Goal: Task Accomplishment & Management: Manage account settings

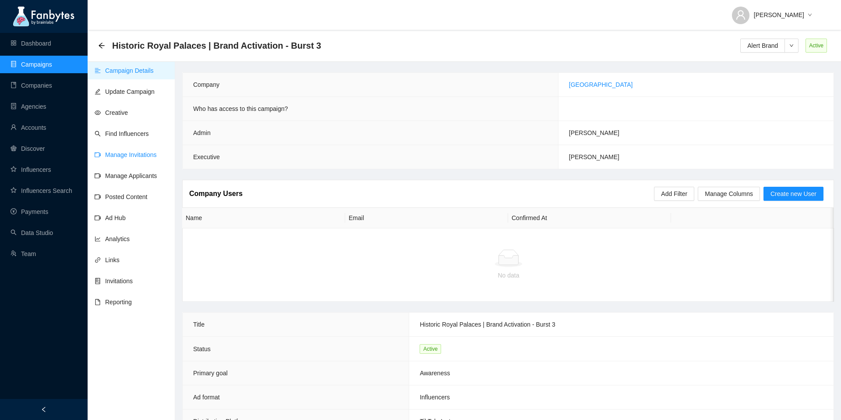
click at [134, 158] on link "Manage Invitations" at bounding box center [126, 154] width 62 height 7
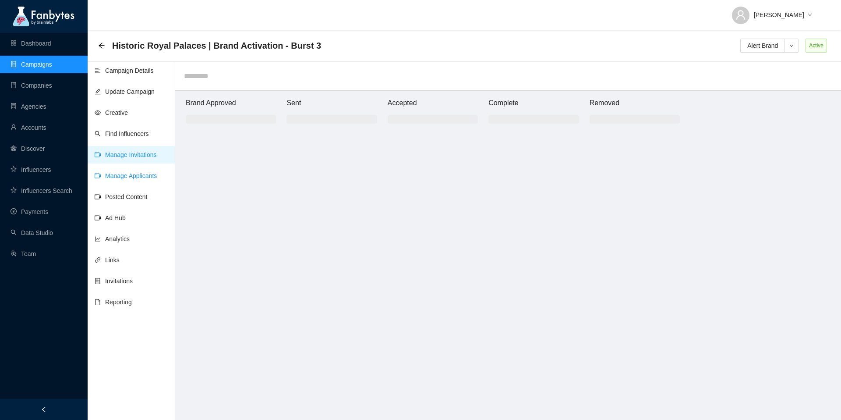
click at [153, 175] on link "Manage Applicants" at bounding box center [126, 175] width 62 height 7
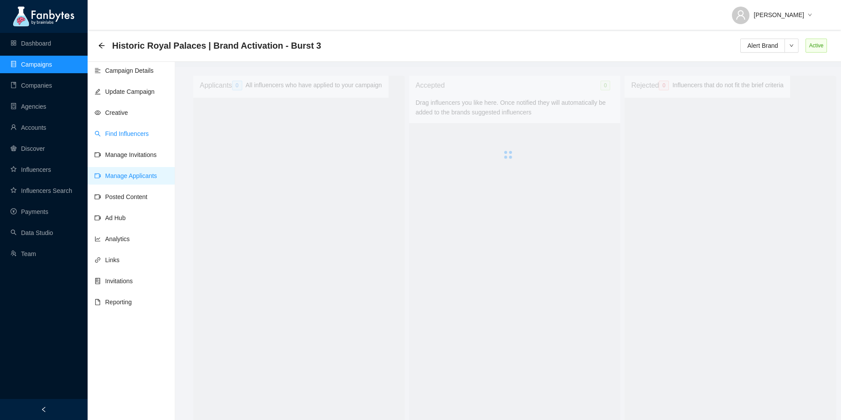
click at [149, 131] on link "Find Influencers" at bounding box center [122, 133] width 54 height 7
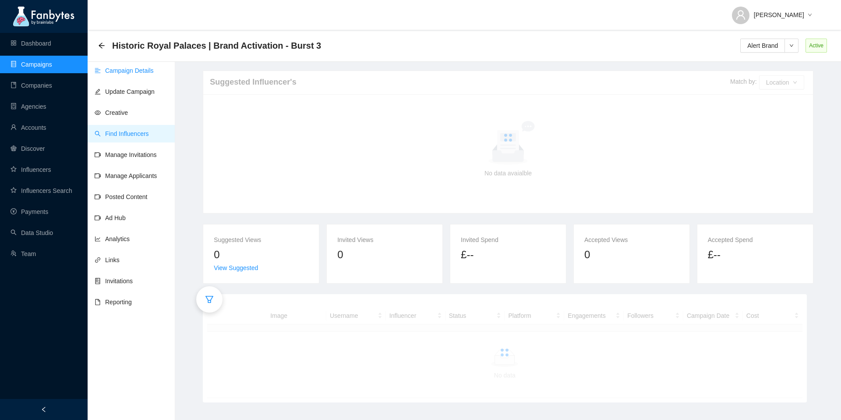
click at [139, 73] on link "Campaign Details" at bounding box center [124, 70] width 59 height 7
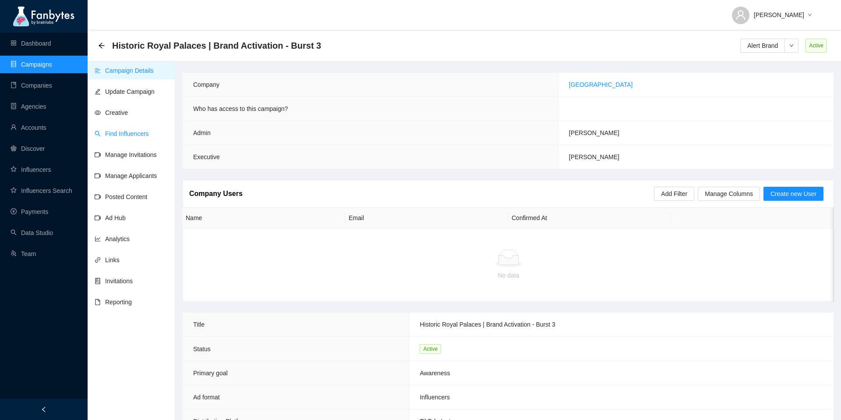
click at [138, 133] on link "Find Influencers" at bounding box center [122, 133] width 54 height 7
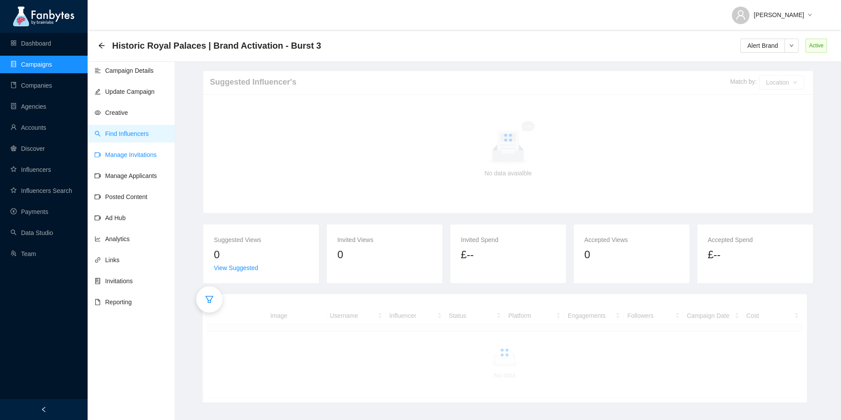
click at [143, 156] on link "Manage Invitations" at bounding box center [126, 154] width 62 height 7
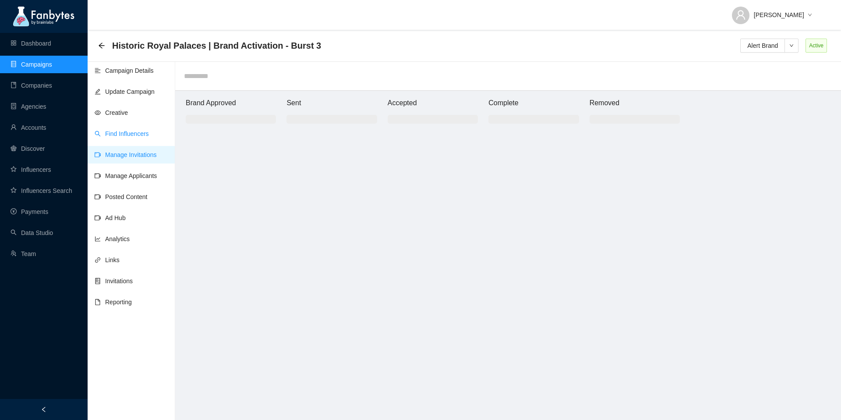
click at [143, 134] on link "Find Influencers" at bounding box center [122, 133] width 54 height 7
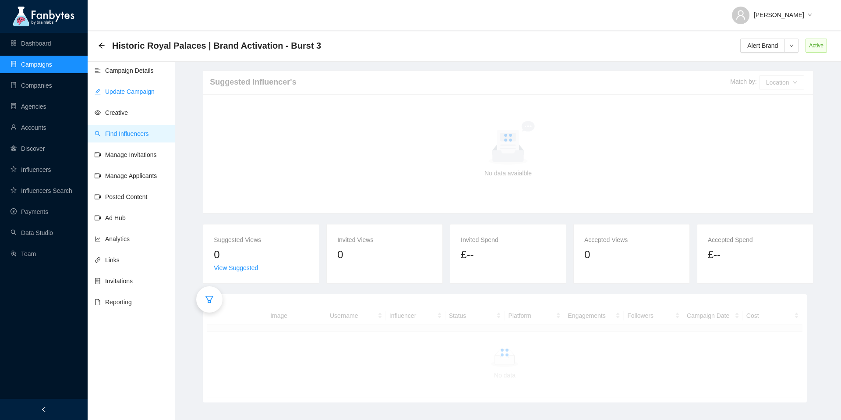
click at [155, 89] on link "Update Campaign" at bounding box center [125, 91] width 60 height 7
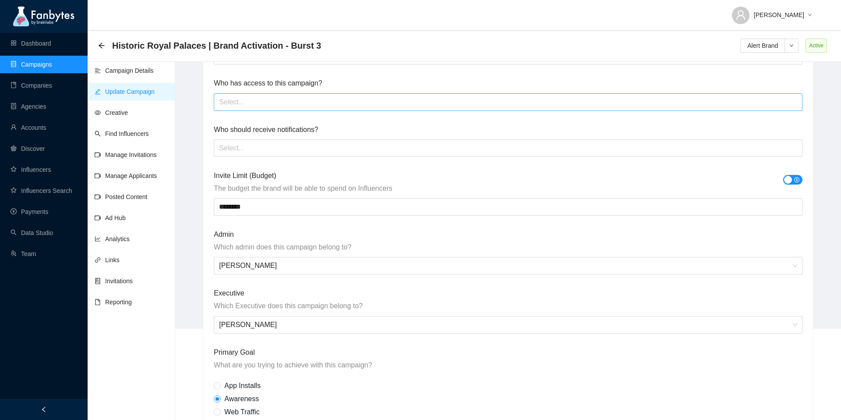
scroll to position [99, 0]
click at [285, 200] on input "********" at bounding box center [508, 205] width 588 height 17
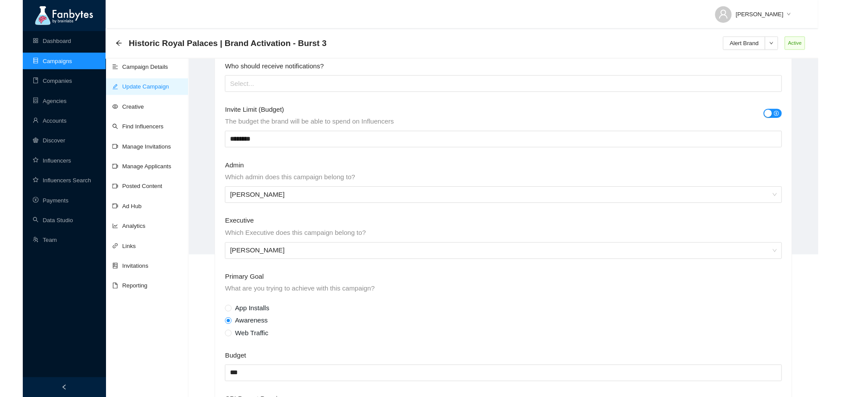
scroll to position [156, 0]
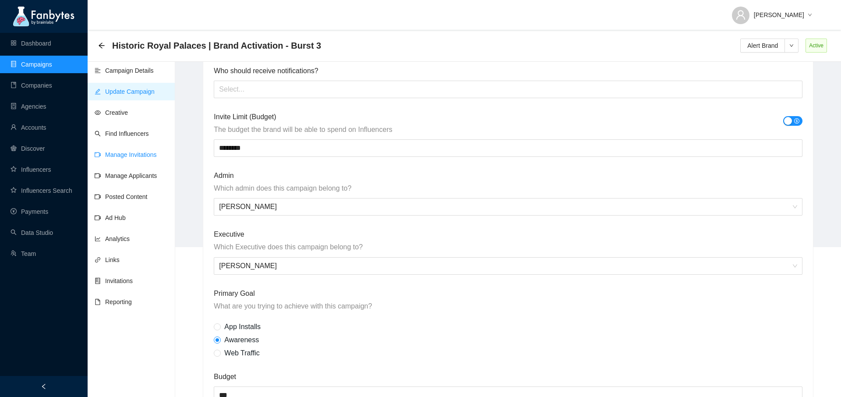
click at [117, 152] on link "Manage Invitations" at bounding box center [126, 154] width 62 height 7
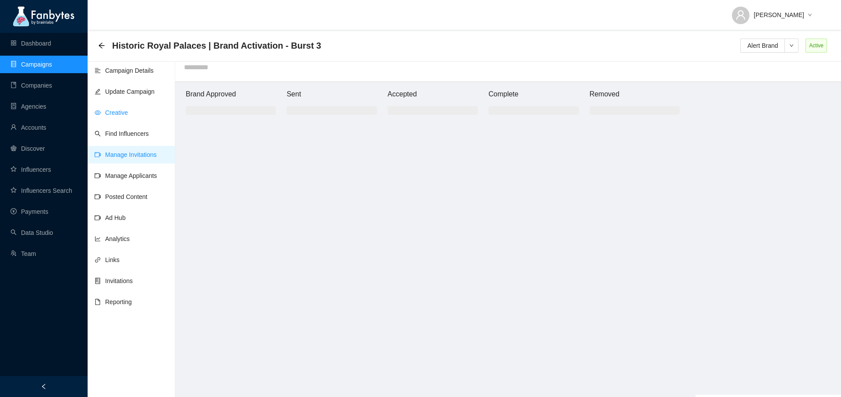
click at [126, 114] on link "Creative" at bounding box center [111, 112] width 33 height 7
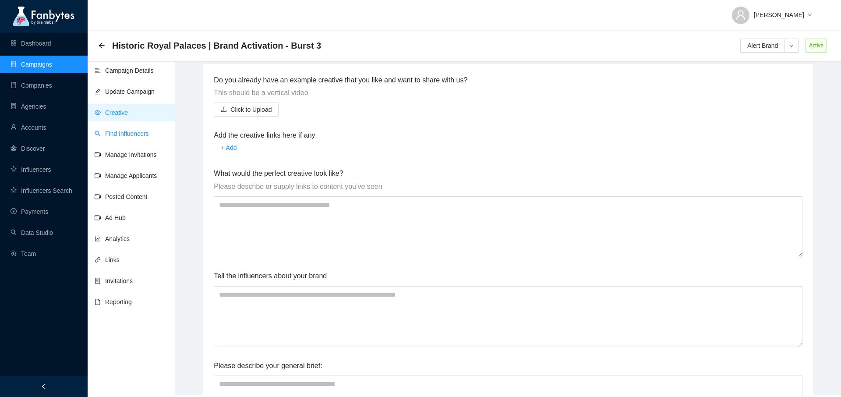
click at [133, 136] on link "Find Influencers" at bounding box center [122, 133] width 54 height 7
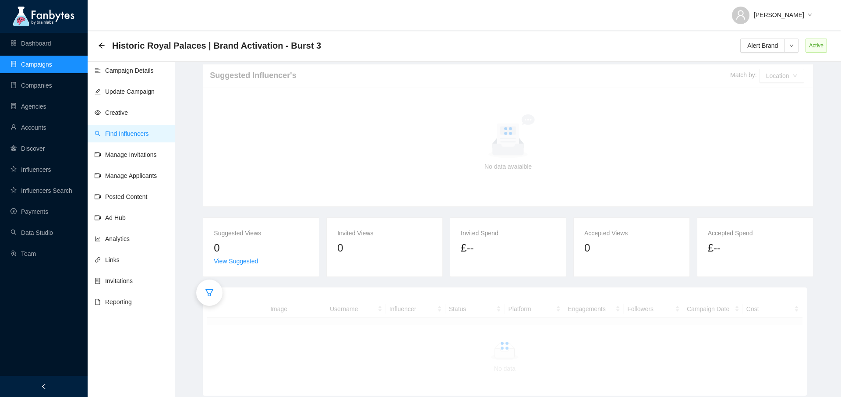
scroll to position [7, 0]
click at [147, 164] on ul "Campaign Details Update Campaign Creative Find Influencers Manage Invitations M…" at bounding box center [132, 258] width 88 height 397
click at [148, 155] on link "Manage Invitations" at bounding box center [126, 154] width 62 height 7
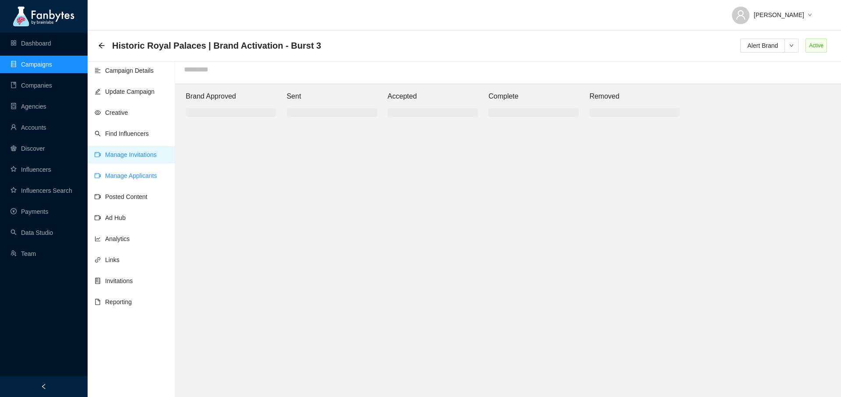
click at [146, 179] on link "Manage Applicants" at bounding box center [126, 175] width 62 height 7
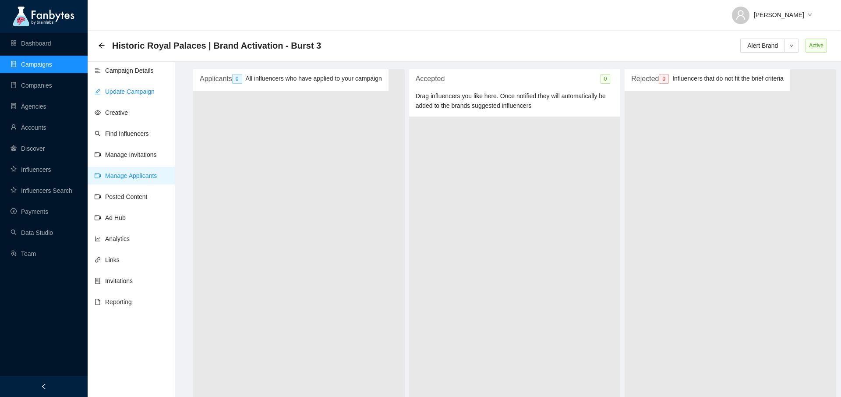
click at [139, 92] on link "Update Campaign" at bounding box center [125, 91] width 60 height 7
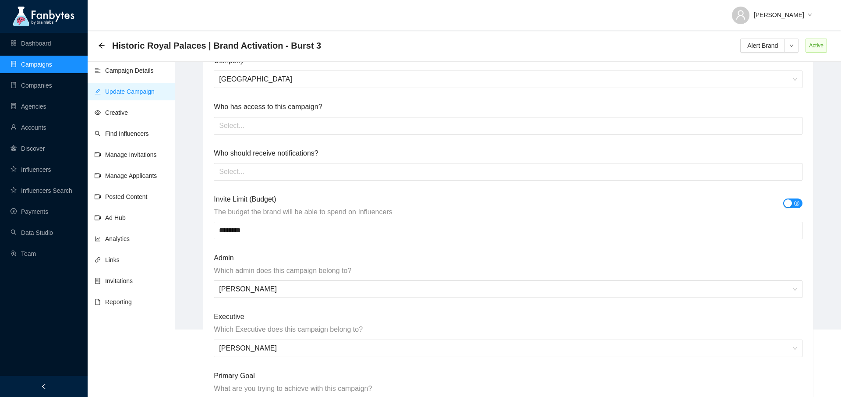
scroll to position [92, 0]
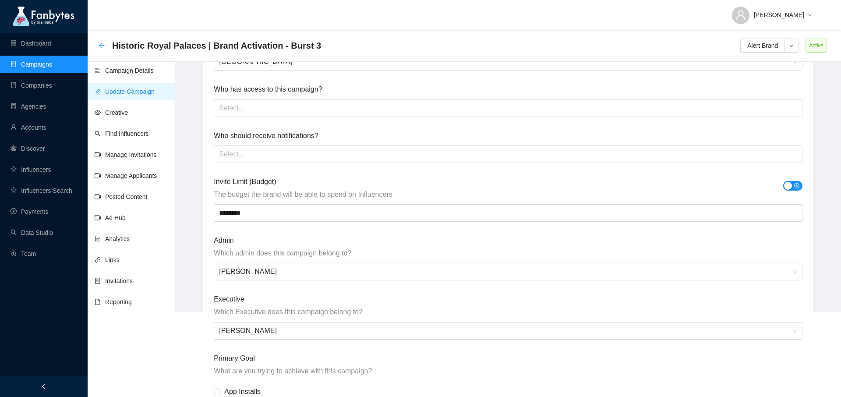
click at [100, 45] on icon "arrow-left" at bounding box center [101, 45] width 7 height 7
click at [105, 46] on icon "arrow-left" at bounding box center [101, 45] width 7 height 7
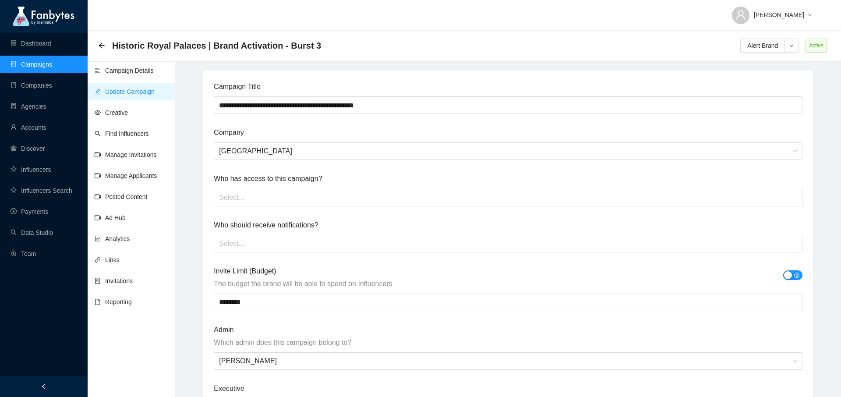
scroll to position [0, 0]
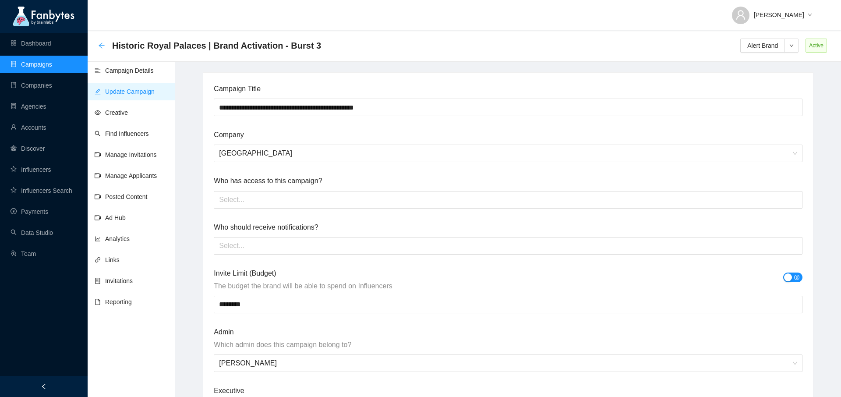
click at [101, 49] on icon "arrow-left" at bounding box center [101, 45] width 7 height 7
click at [121, 74] on link "Campaign Details" at bounding box center [124, 70] width 59 height 7
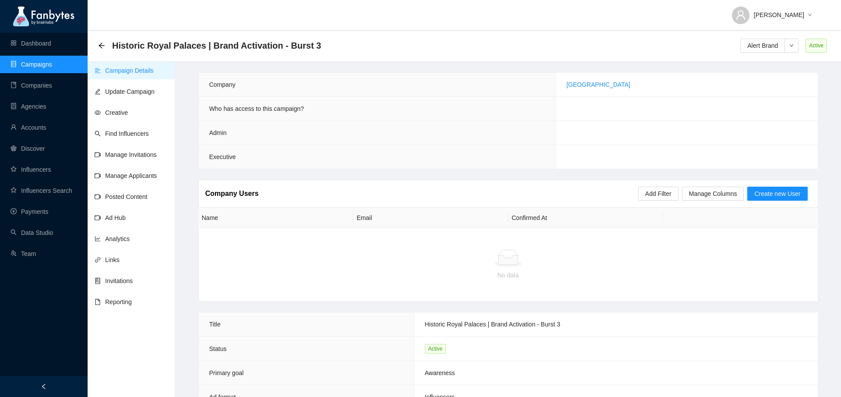
click at [121, 74] on link "Campaign Details" at bounding box center [124, 70] width 59 height 7
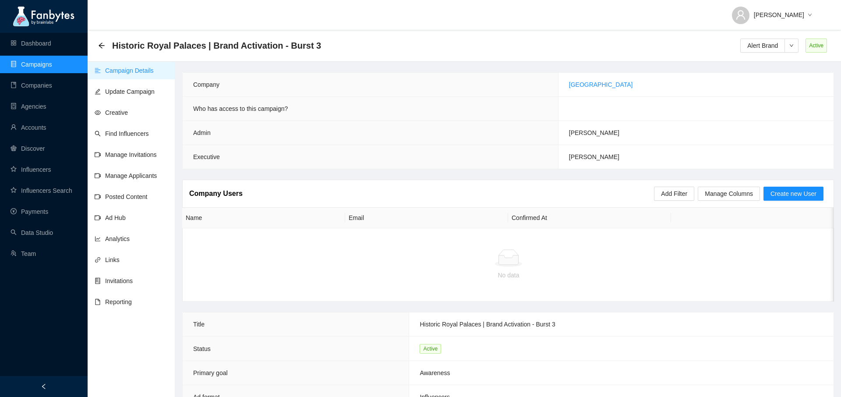
click at [106, 46] on div "Historic Royal Palaces | Brand Activation - Burst 3" at bounding box center [212, 46] width 228 height 14
click at [102, 46] on icon "arrow-left" at bounding box center [101, 45] width 7 height 7
click at [149, 88] on link "Update Campaign" at bounding box center [125, 91] width 60 height 7
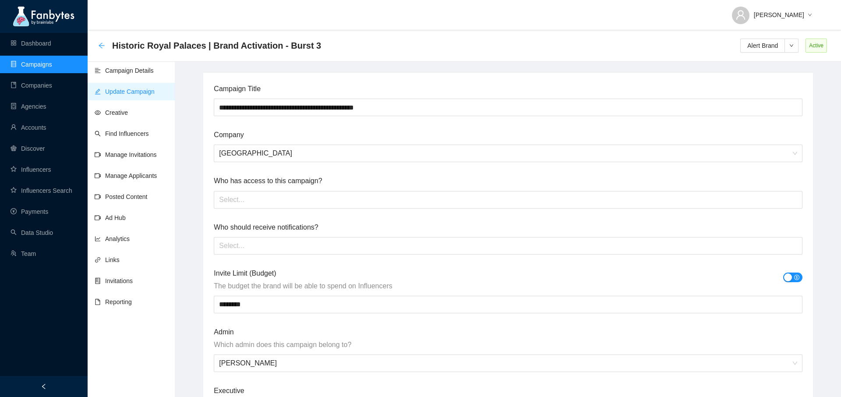
click at [99, 44] on icon "arrow-left" at bounding box center [101, 45] width 7 height 7
click at [52, 67] on link "Campaigns" at bounding box center [32, 64] width 42 height 7
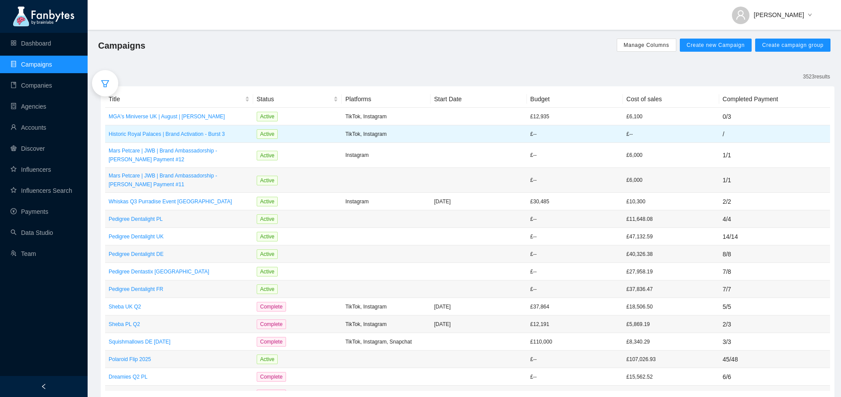
scroll to position [9, 0]
click at [238, 135] on p "Historic Royal Palaces | Brand Activation - Burst 3" at bounding box center [179, 132] width 141 height 9
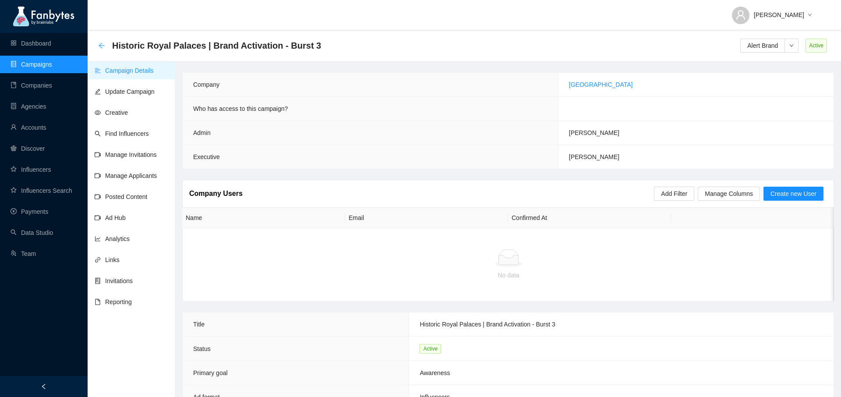
click at [103, 44] on icon "arrow-left" at bounding box center [101, 45] width 7 height 7
